Goal: Transaction & Acquisition: Download file/media

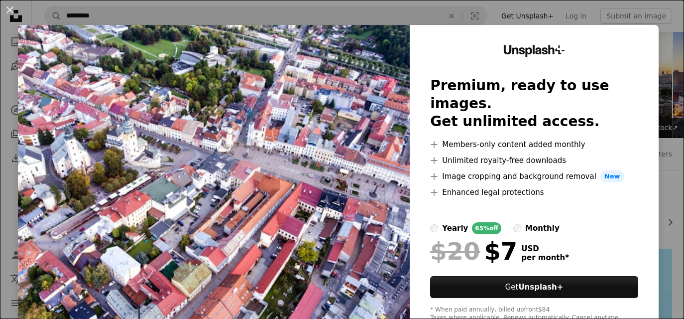
scroll to position [283, 0]
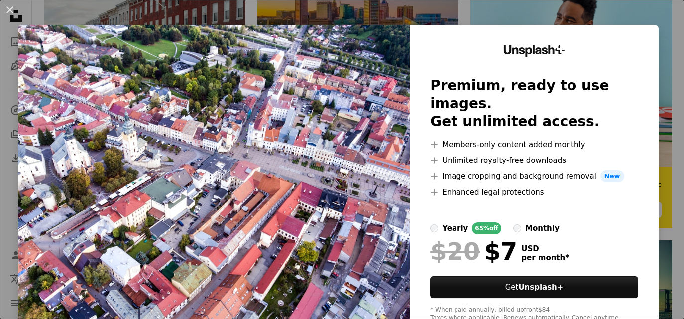
click at [658, 45] on div "Unsplash+ Premium, ready to use images. Get unlimited access. A plus sign Membe…" at bounding box center [534, 183] width 249 height 317
click at [669, 71] on div "An X shape Unsplash+ Premium, ready to use images. Get unlimited access. A plus…" at bounding box center [342, 159] width 684 height 319
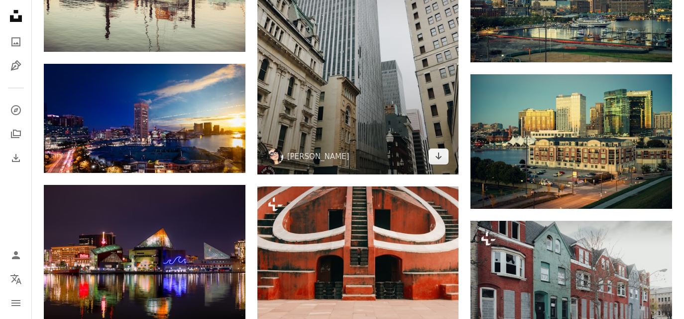
scroll to position [604, 0]
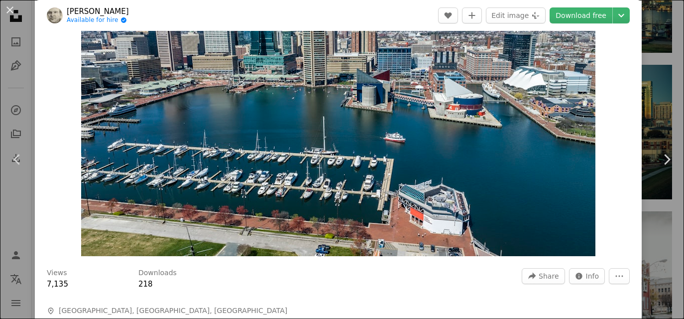
scroll to position [27, 0]
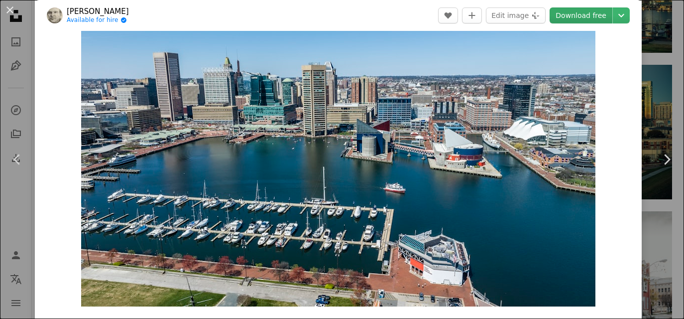
click at [577, 13] on link "Download free" at bounding box center [581, 15] width 63 height 16
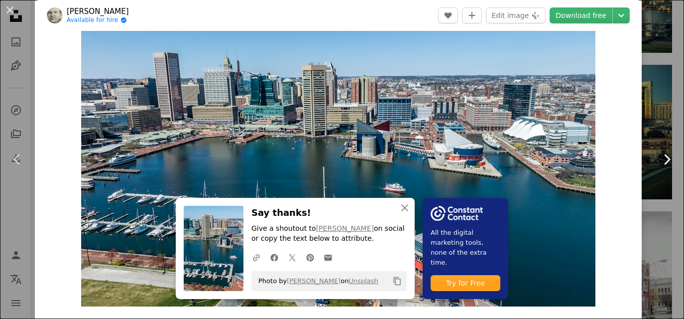
click at [677, 134] on link "Chevron right" at bounding box center [666, 160] width 35 height 96
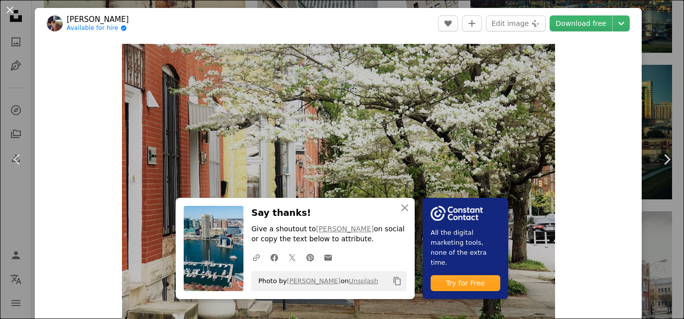
click at [675, 32] on div "An X shape Chevron left Chevron right An X shape Close Say thanks! Give a shout…" at bounding box center [342, 159] width 684 height 319
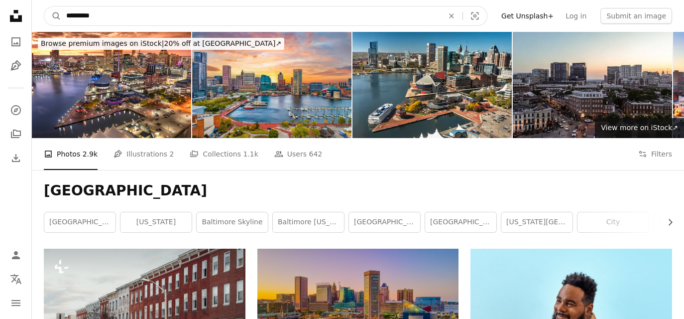
click at [206, 19] on input "*********" at bounding box center [250, 15] width 379 height 19
type input "**********"
click at [44, 6] on button "A magnifying glass" at bounding box center [52, 15] width 17 height 19
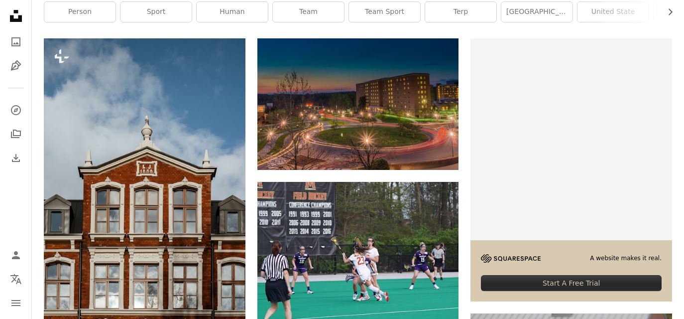
scroll to position [223, 0]
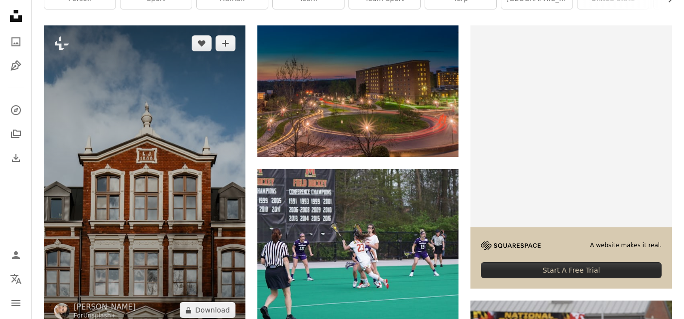
click at [206, 78] on img at bounding box center [145, 176] width 202 height 302
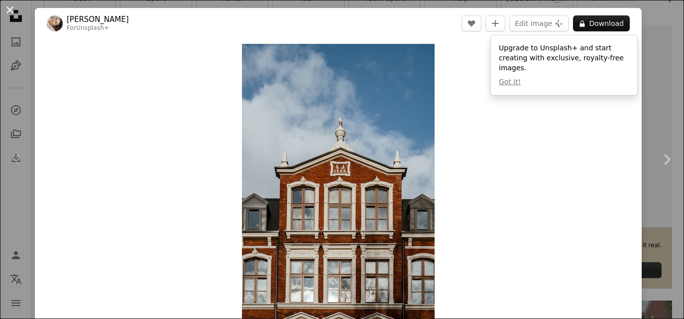
click at [10, 9] on button "An X shape" at bounding box center [10, 10] width 12 height 12
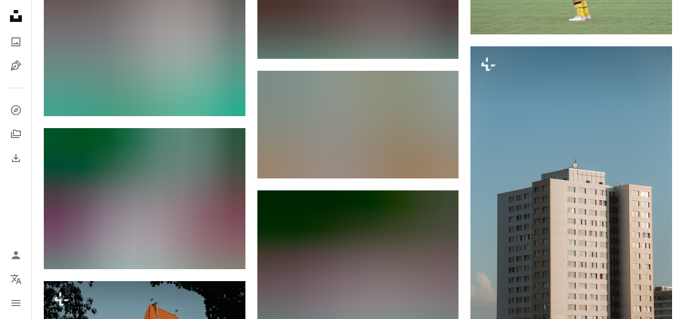
scroll to position [713, 0]
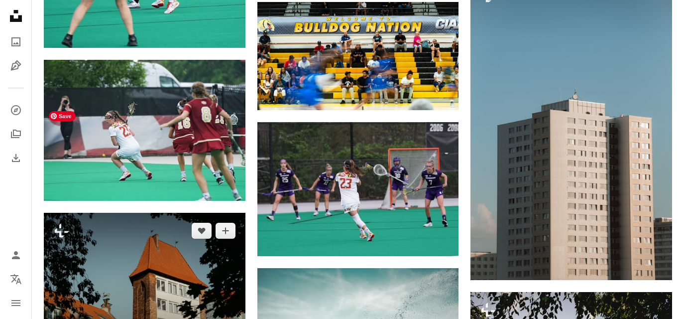
click at [190, 213] on img at bounding box center [145, 280] width 202 height 134
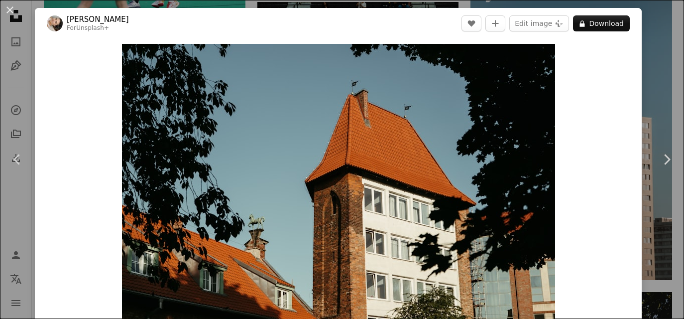
click at [663, 44] on div "An X shape Chevron left Chevron right [PERSON_NAME] For Unsplash+ A heart A plu…" at bounding box center [342, 159] width 684 height 319
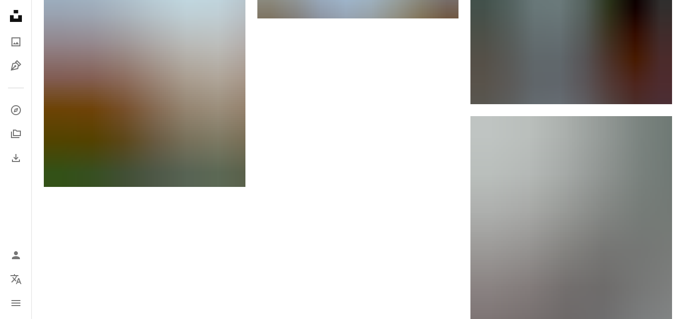
scroll to position [1410, 0]
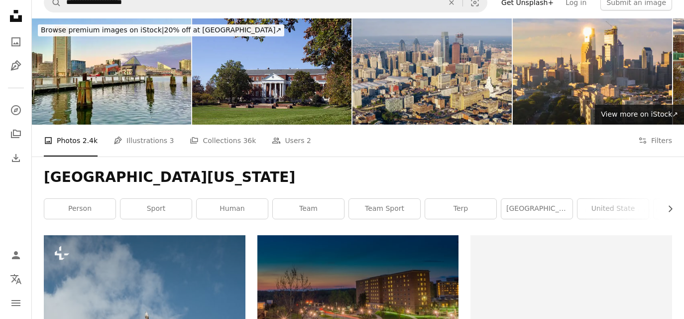
scroll to position [0, 0]
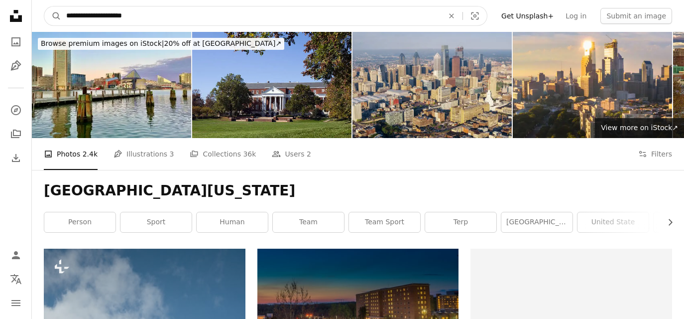
click at [310, 18] on input "**********" at bounding box center [250, 15] width 379 height 19
type input "**********"
click at [44, 6] on button "A magnifying glass" at bounding box center [52, 15] width 17 height 19
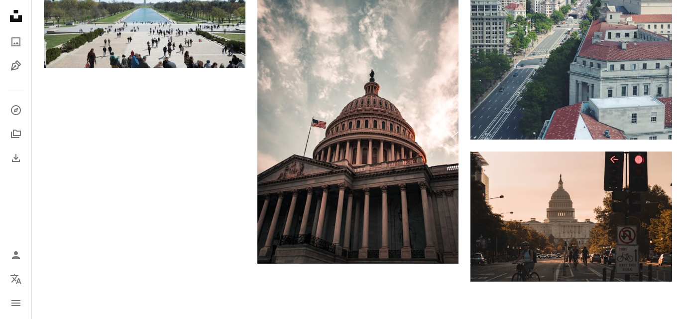
scroll to position [1439, 0]
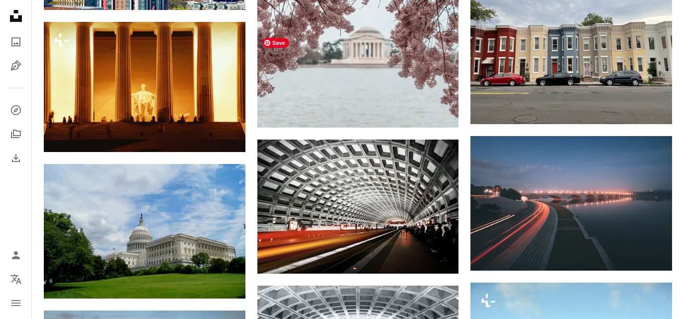
scroll to position [2757, 0]
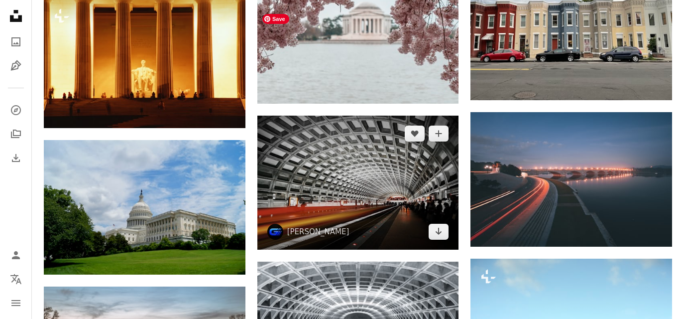
click at [308, 116] on img at bounding box center [358, 183] width 202 height 134
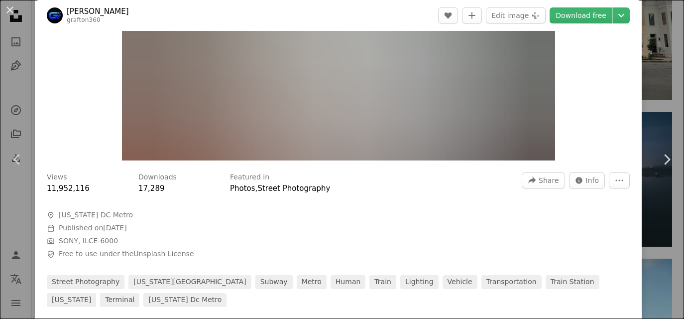
scroll to position [174, 0]
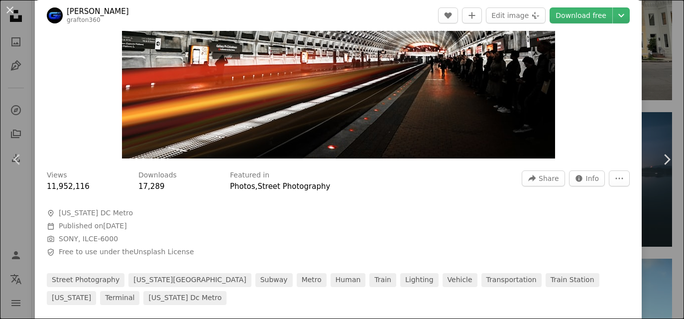
click at [655, 87] on div "An X shape Chevron left Chevron right [PERSON_NAME] grafton360 A heart A plus s…" at bounding box center [342, 159] width 684 height 319
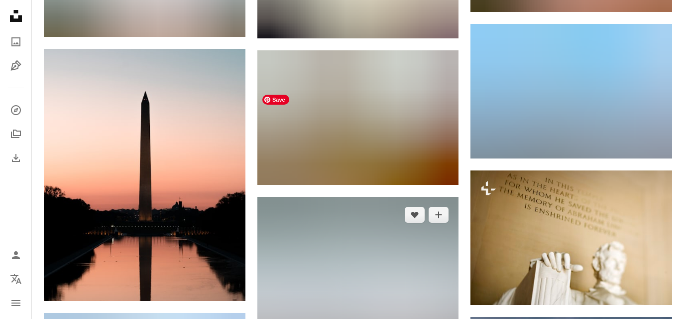
scroll to position [8211, 0]
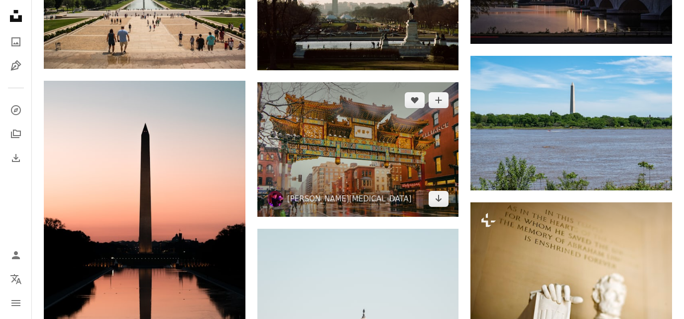
click at [424, 82] on img at bounding box center [358, 149] width 202 height 134
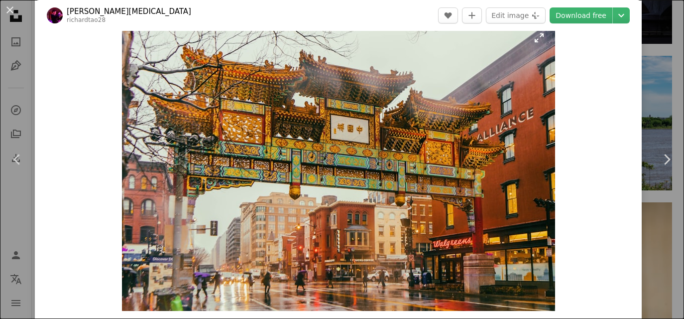
scroll to position [23, 0]
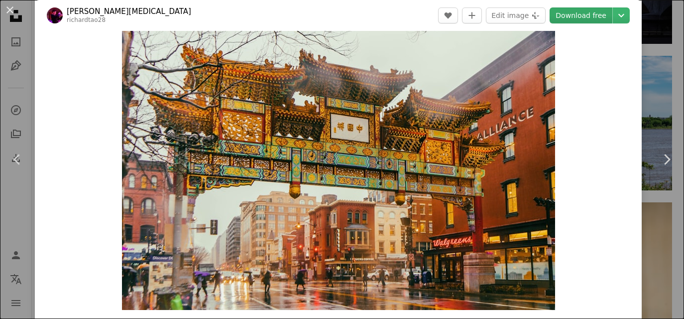
click at [579, 21] on link "Download free" at bounding box center [581, 15] width 63 height 16
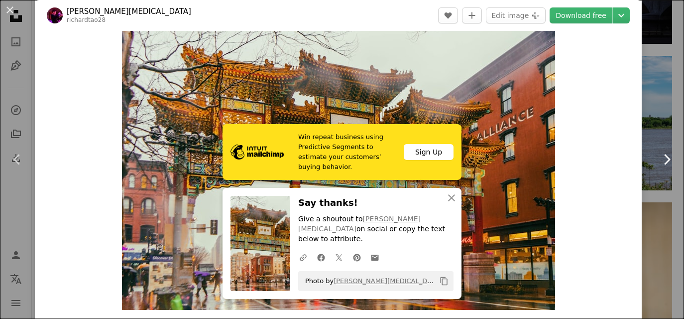
click at [678, 123] on link "Chevron right" at bounding box center [666, 160] width 35 height 96
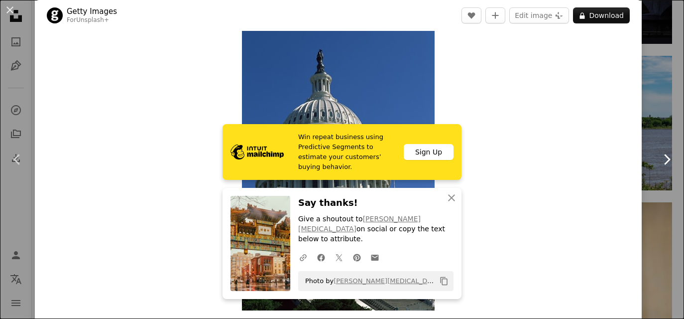
scroll to position [18, 0]
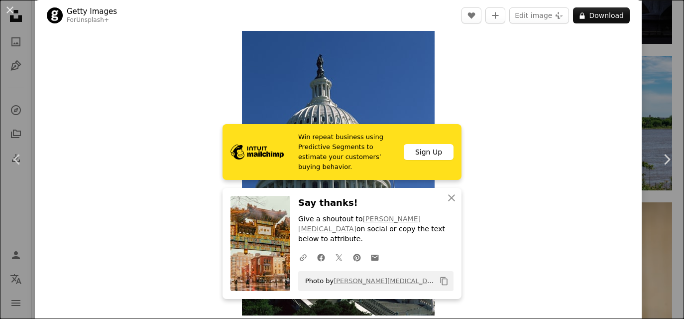
click at [659, 49] on div "An X shape Chevron left Chevron right Win repeat business using Predictive Segm…" at bounding box center [342, 159] width 684 height 319
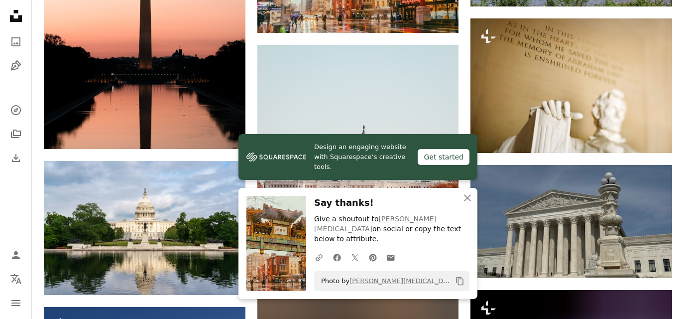
scroll to position [8442, 0]
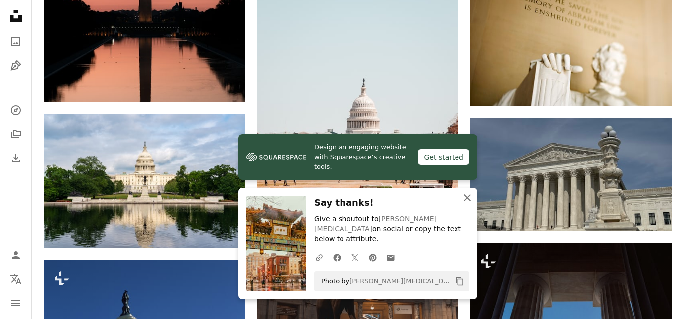
click at [471, 204] on icon "An X shape" at bounding box center [468, 198] width 12 height 12
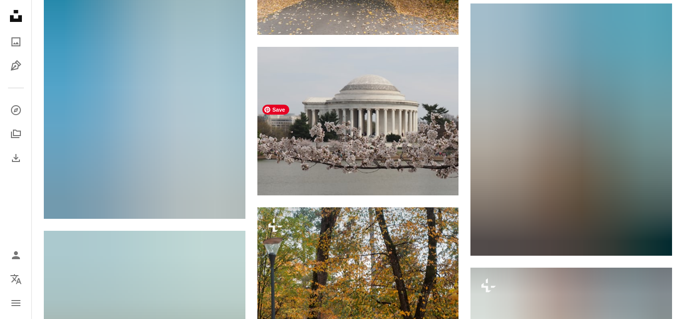
scroll to position [18275, 0]
